Goal: Transaction & Acquisition: Purchase product/service

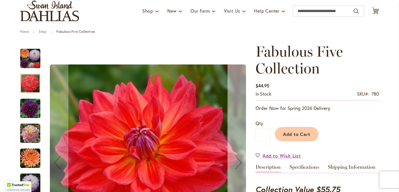
scroll to position [56, 0]
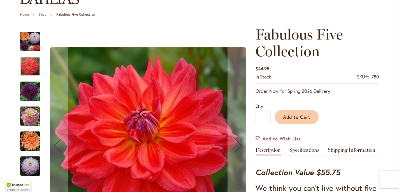
click at [33, 91] on img "DIVA" at bounding box center [30, 91] width 20 height 20
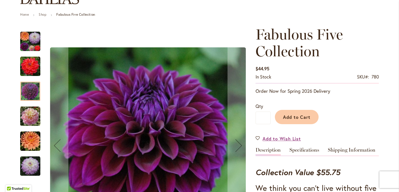
click at [34, 114] on img "GABBIE'S WISH" at bounding box center [30, 116] width 20 height 20
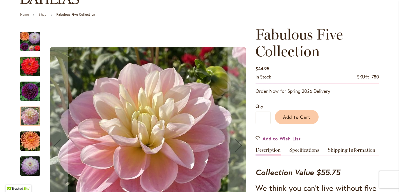
click at [32, 137] on img "GABRIELLE MARIE" at bounding box center [30, 141] width 20 height 20
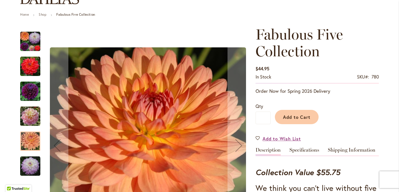
click at [32, 147] on div at bounding box center [30, 140] width 20 height 19
click at [32, 167] on img "MIKAYLA MIRANDA" at bounding box center [30, 166] width 20 height 20
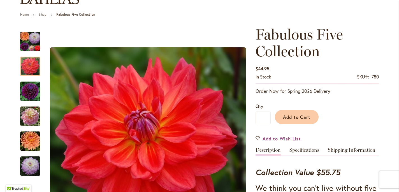
scroll to position [82, 0]
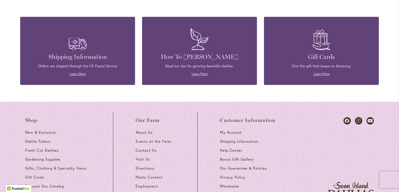
scroll to position [877, 0]
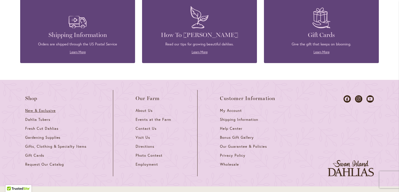
click at [41, 110] on span "New & Exclusive" at bounding box center [40, 110] width 31 height 5
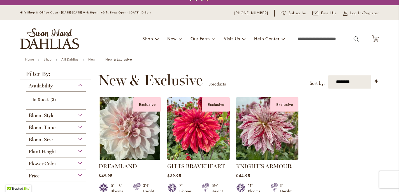
scroll to position [11, 0]
click at [49, 59] on link "Shop" at bounding box center [48, 59] width 8 height 4
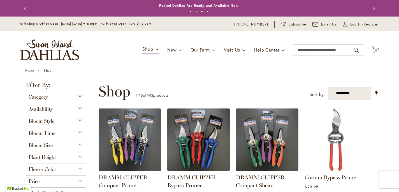
click at [308, 71] on ul "Home Shop" at bounding box center [199, 71] width 348 height 5
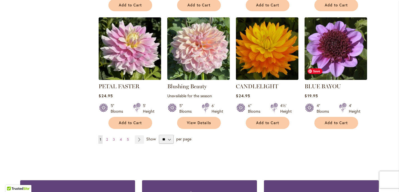
scroll to position [437, 0]
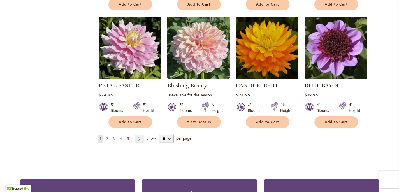
click at [109, 137] on link "Page 2" at bounding box center [107, 138] width 4 height 8
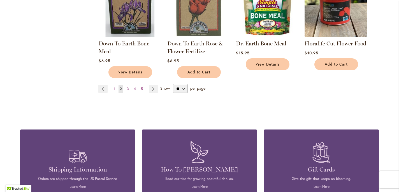
scroll to position [482, 0]
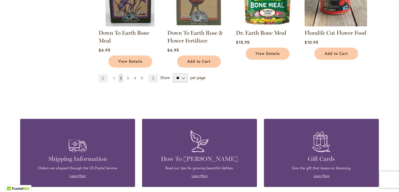
click at [127, 76] on span "3" at bounding box center [128, 78] width 2 height 4
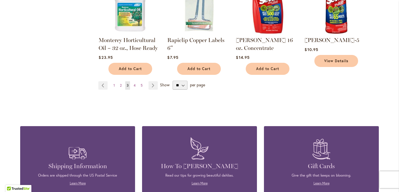
scroll to position [470, 0]
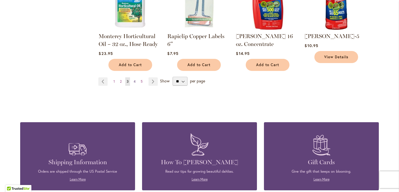
click at [136, 77] on link "Page 4" at bounding box center [134, 81] width 5 height 8
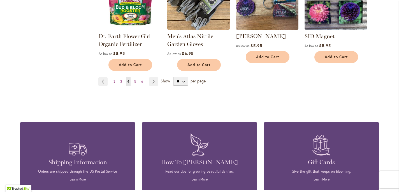
scroll to position [459, 0]
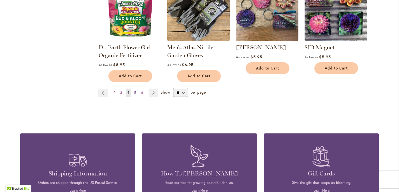
click at [135, 92] on span "5" at bounding box center [135, 92] width 2 height 4
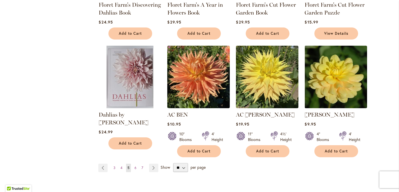
scroll to position [403, 0]
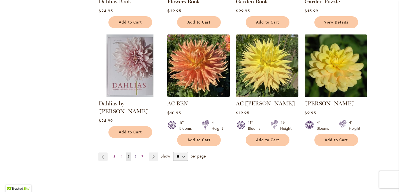
click at [133, 155] on link "Page 6" at bounding box center [135, 156] width 5 height 8
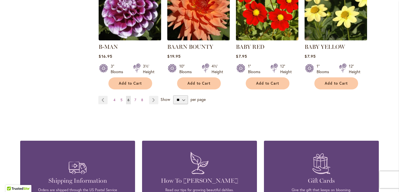
scroll to position [515, 0]
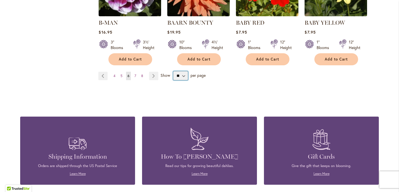
click at [181, 71] on select "** ** ** **" at bounding box center [180, 75] width 15 height 9
select select "**"
click at [173, 71] on select "** ** ** **" at bounding box center [180, 75] width 15 height 9
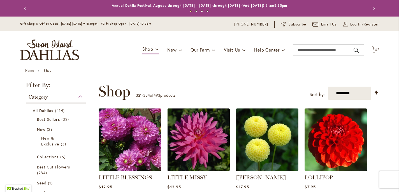
scroll to position [87, 0]
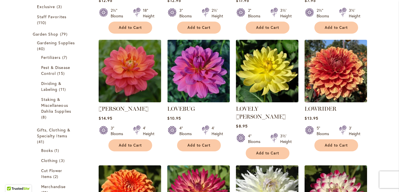
scroll to position [188, 0]
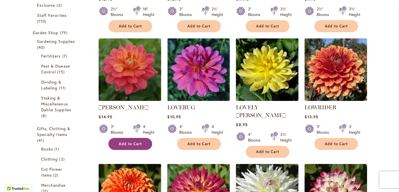
click at [126, 141] on span "Add to Cart" at bounding box center [130, 143] width 23 height 5
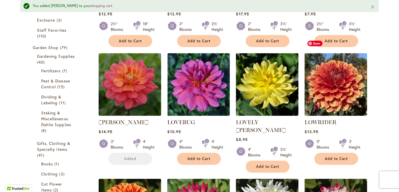
scroll to position [202, 0]
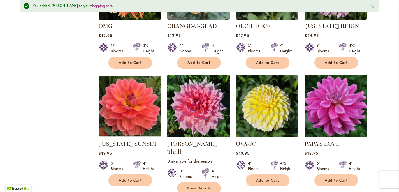
scroll to position [1849, 0]
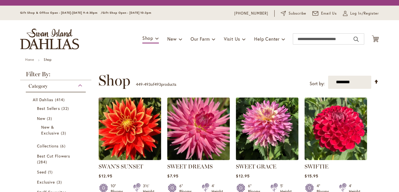
scroll to position [87, 0]
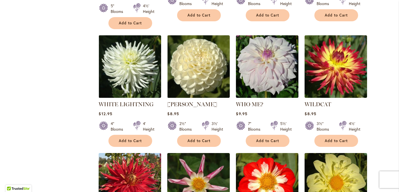
scroll to position [1005, 0]
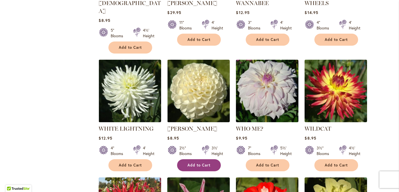
click at [203, 163] on span "Add to Cart" at bounding box center [198, 165] width 23 height 5
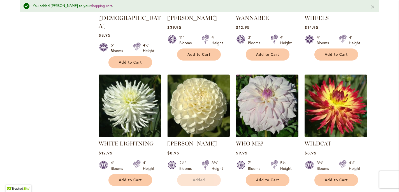
scroll to position [1020, 0]
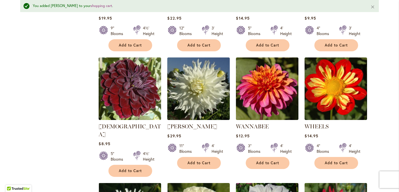
scroll to position [886, 0]
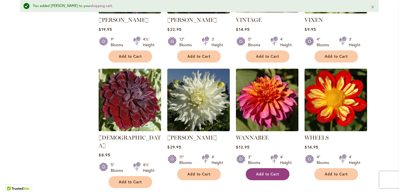
click at [272, 168] on button "Add to Cart" at bounding box center [268, 174] width 44 height 12
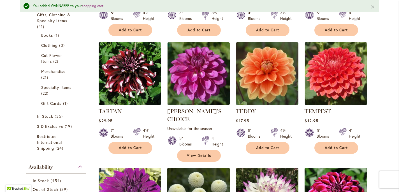
scroll to position [314, 0]
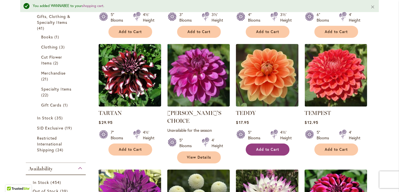
click at [264, 150] on span "Add to Cart" at bounding box center [267, 149] width 23 height 5
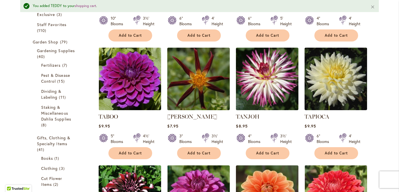
scroll to position [191, 0]
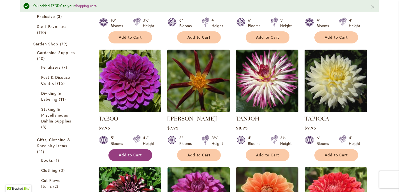
click at [127, 154] on span "Add to Cart" at bounding box center [130, 155] width 23 height 5
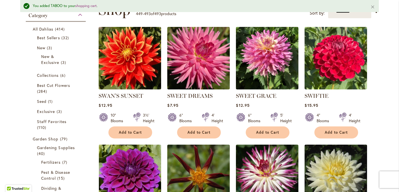
scroll to position [79, 0]
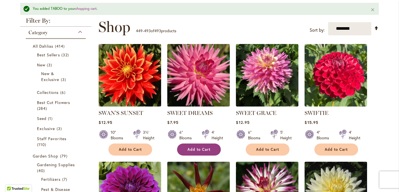
click at [200, 148] on span "Add to Cart" at bounding box center [198, 149] width 23 height 5
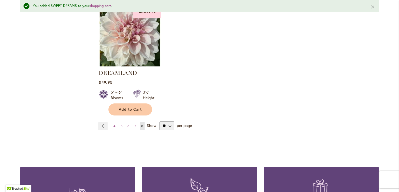
scroll to position [1446, 0]
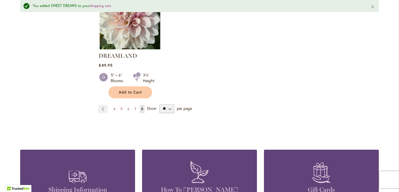
click at [135, 107] on span "7" at bounding box center [135, 109] width 2 height 4
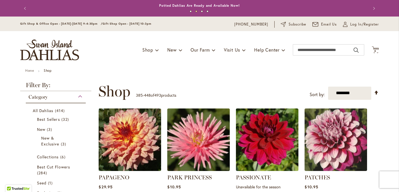
drag, startPoint x: 385, startPoint y: 151, endPoint x: 378, endPoint y: 121, distance: 30.2
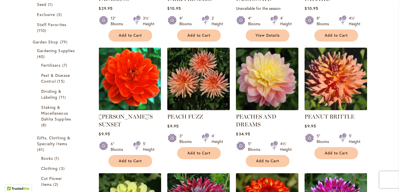
scroll to position [179, 0]
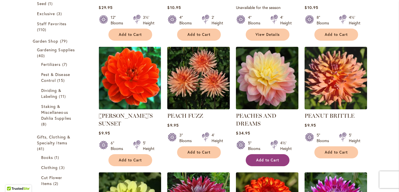
click at [263, 158] on span "Add to Cart" at bounding box center [267, 160] width 23 height 5
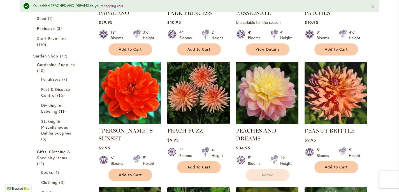
scroll to position [194, 0]
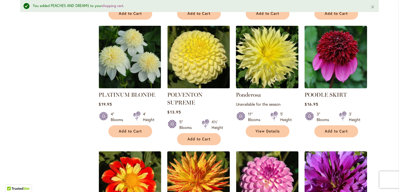
scroll to position [720, 0]
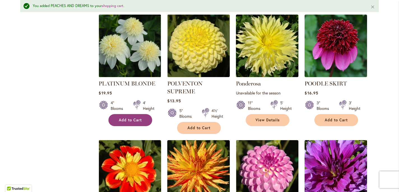
click at [136, 118] on span "Add to Cart" at bounding box center [130, 120] width 23 height 5
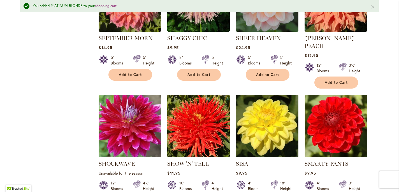
scroll to position [1381, 0]
